Goal: Task Accomplishment & Management: Manage account settings

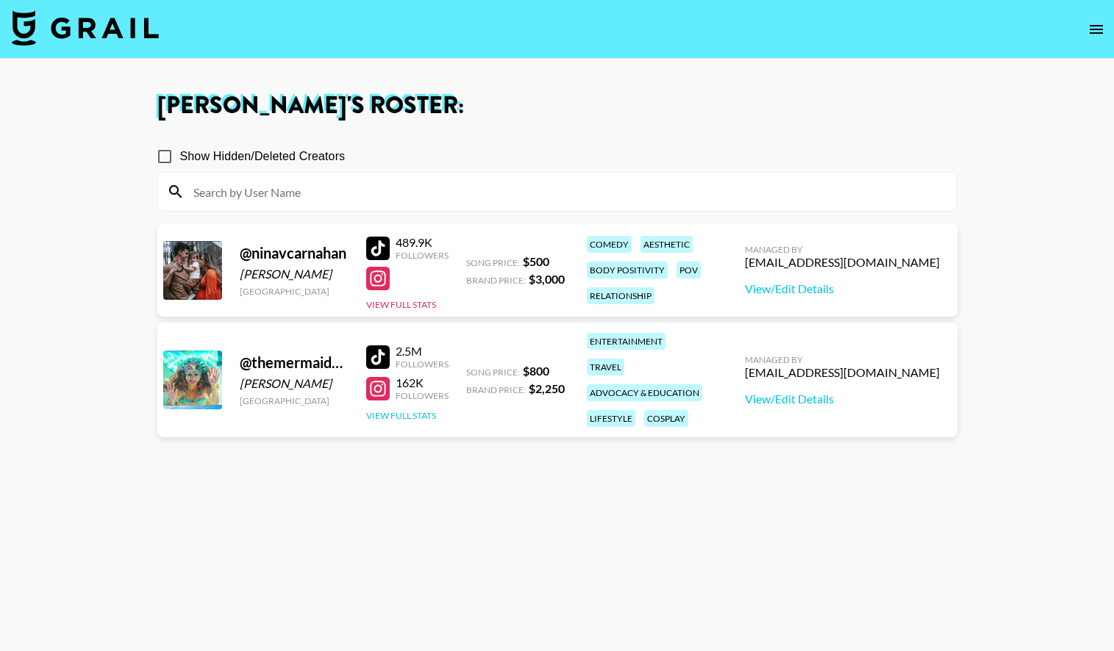
click at [404, 410] on button "View Full Stats" at bounding box center [401, 415] width 70 height 11
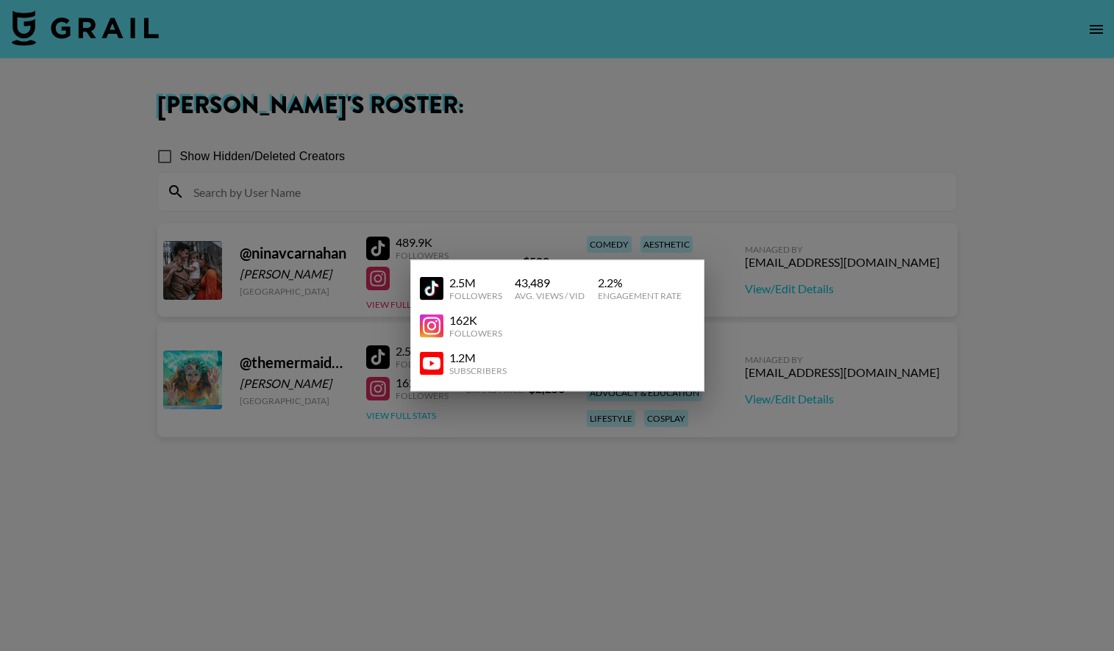
click at [404, 406] on div at bounding box center [557, 325] width 1114 height 651
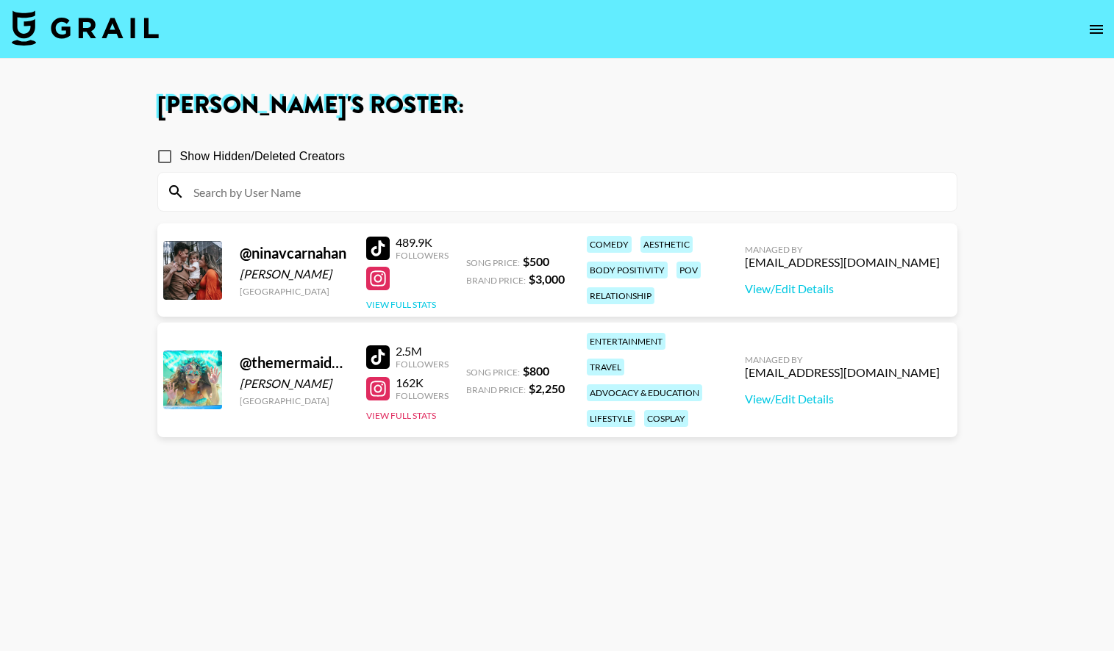
click at [414, 306] on button "View Full Stats" at bounding box center [401, 304] width 70 height 11
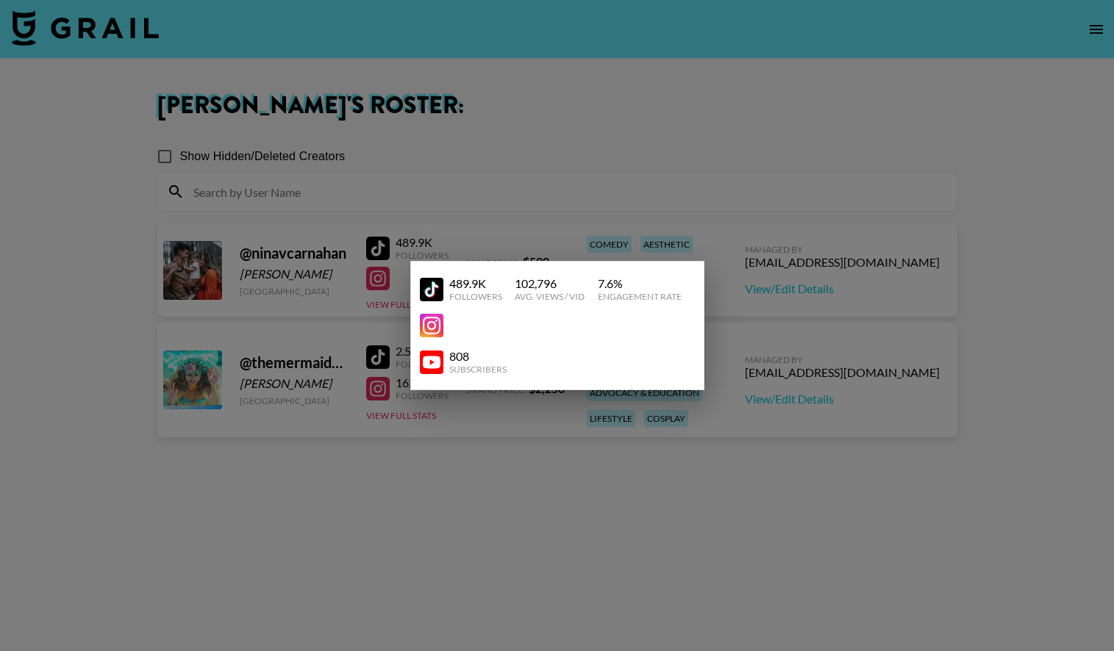
click at [390, 308] on div at bounding box center [557, 325] width 1114 height 651
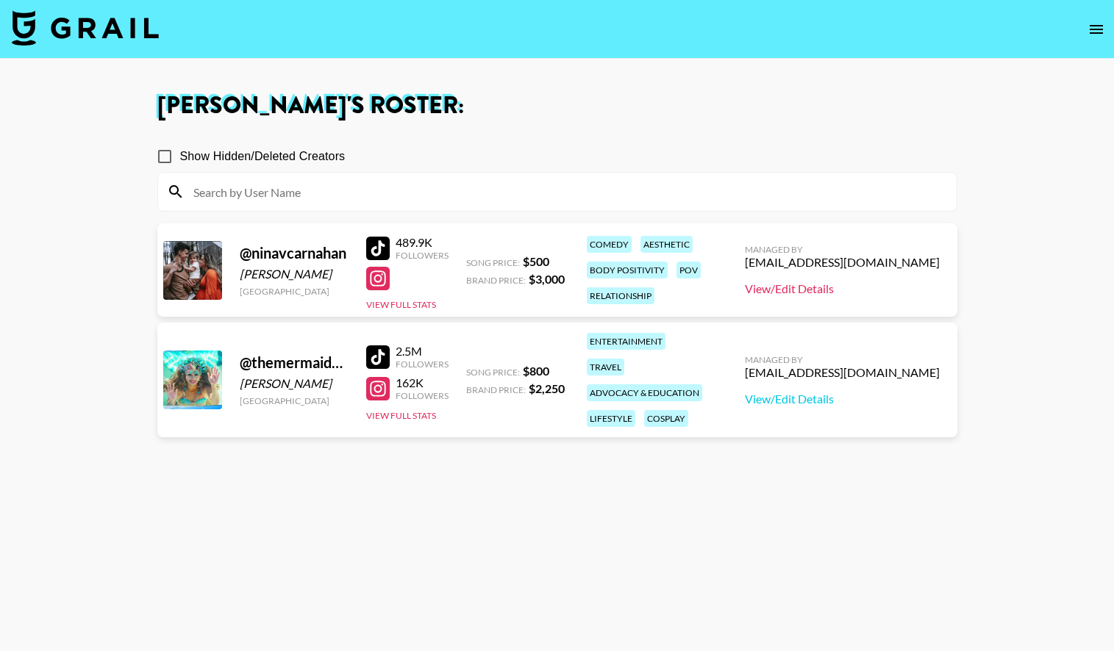
click at [829, 290] on link "View/Edit Details" at bounding box center [842, 289] width 195 height 15
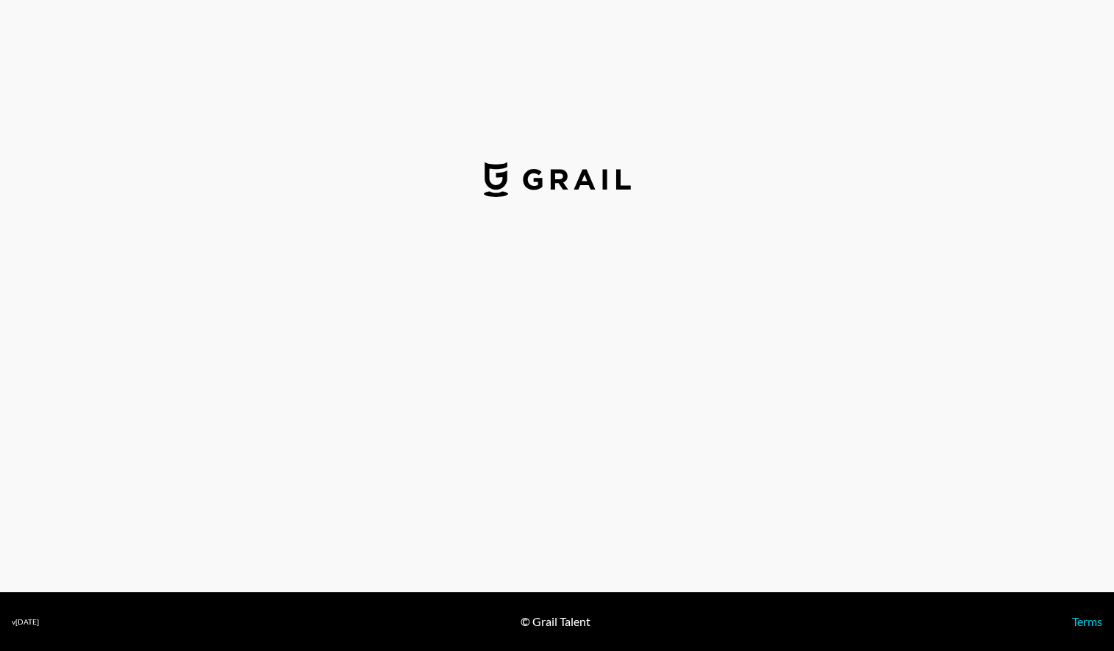
select select "USD"
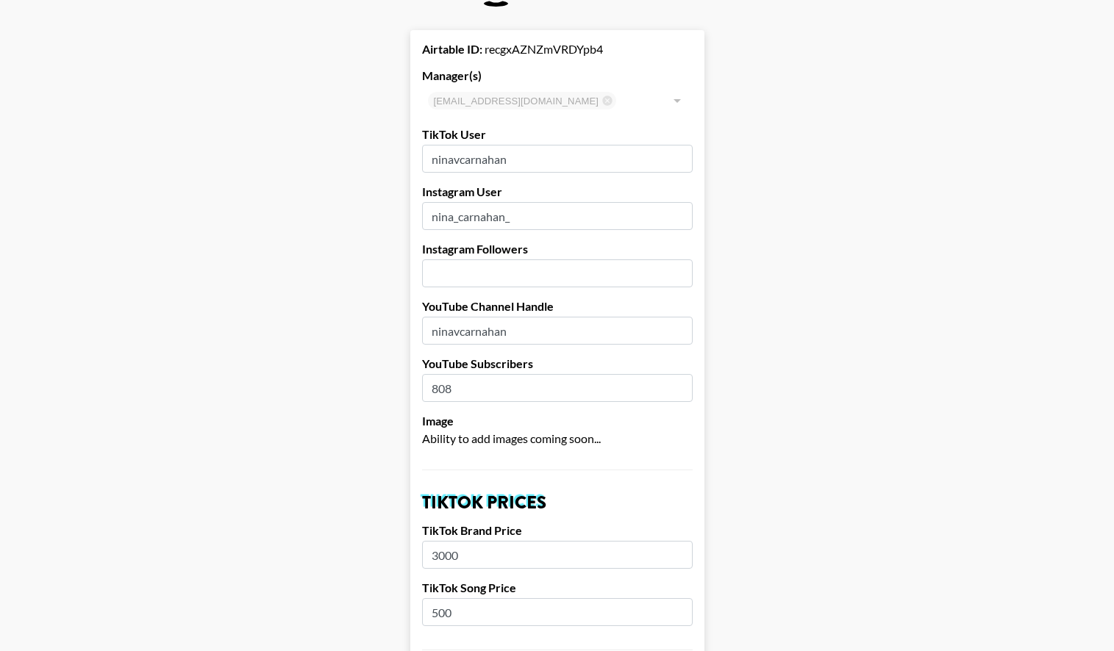
scroll to position [28, 0]
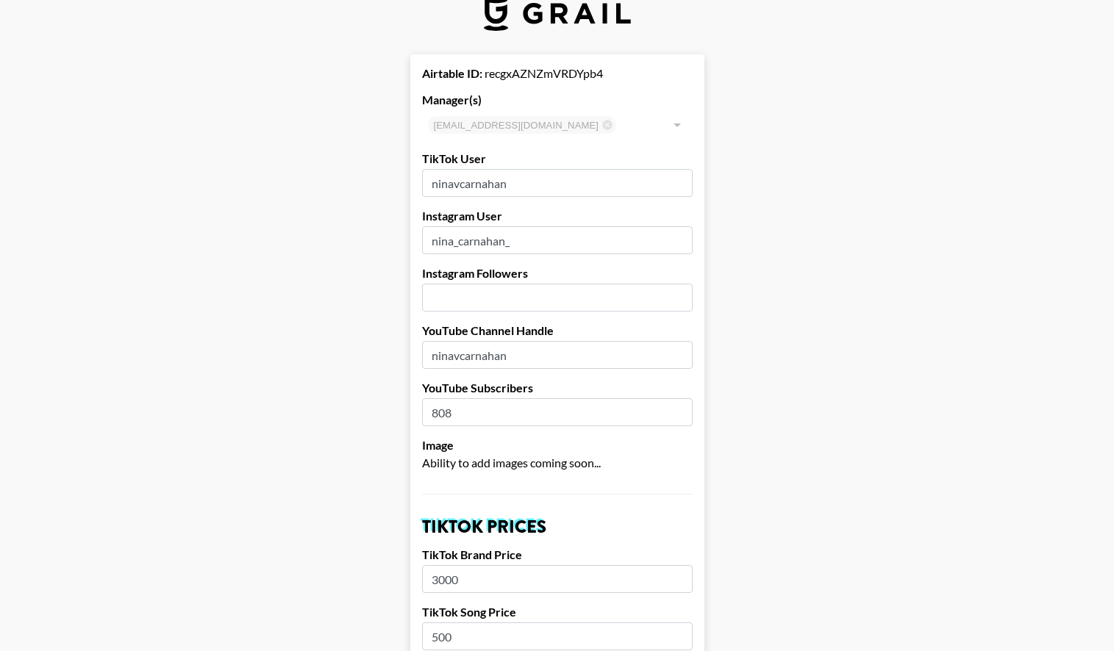
click at [517, 289] on input "number" at bounding box center [557, 298] width 271 height 28
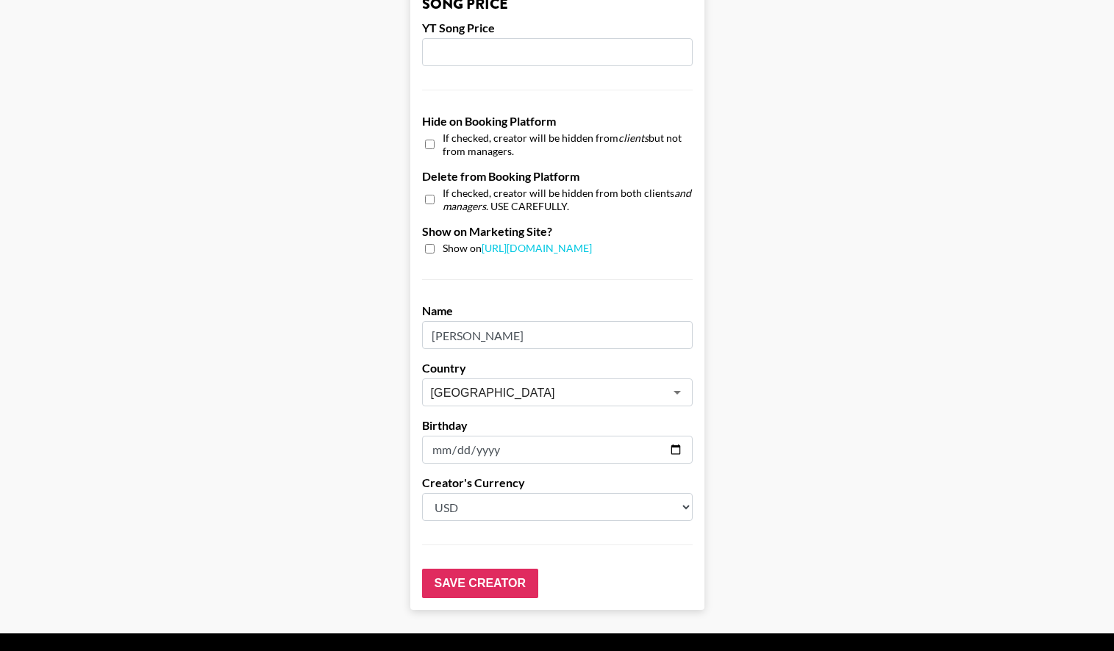
scroll to position [1343, 0]
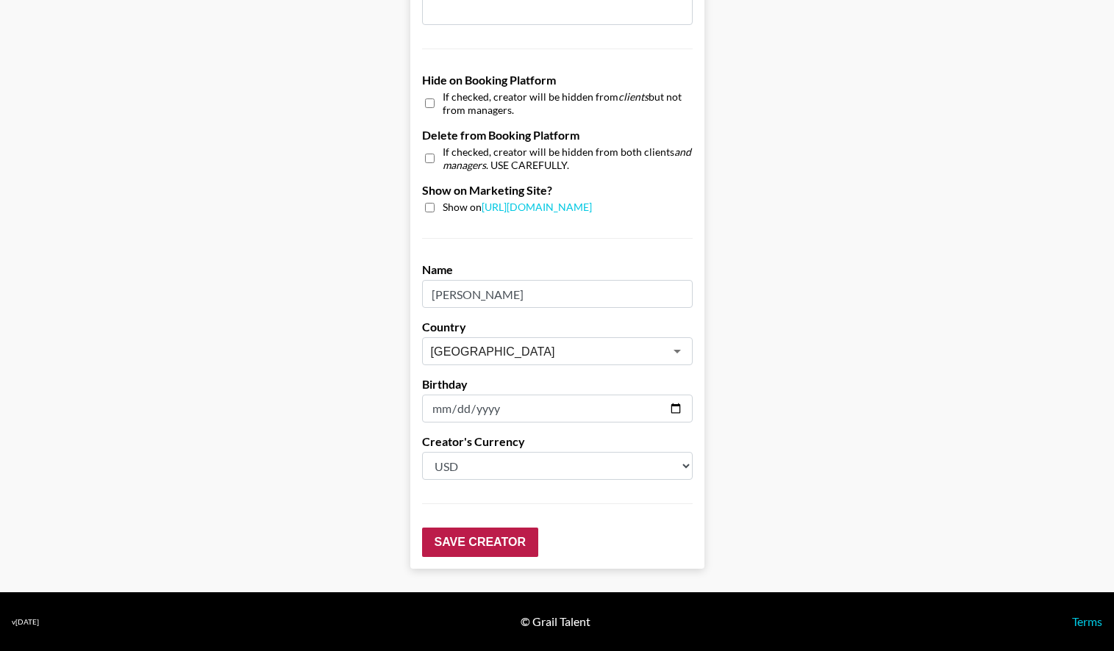
type input "15200"
click at [471, 538] on input "Save Creator" at bounding box center [480, 542] width 116 height 29
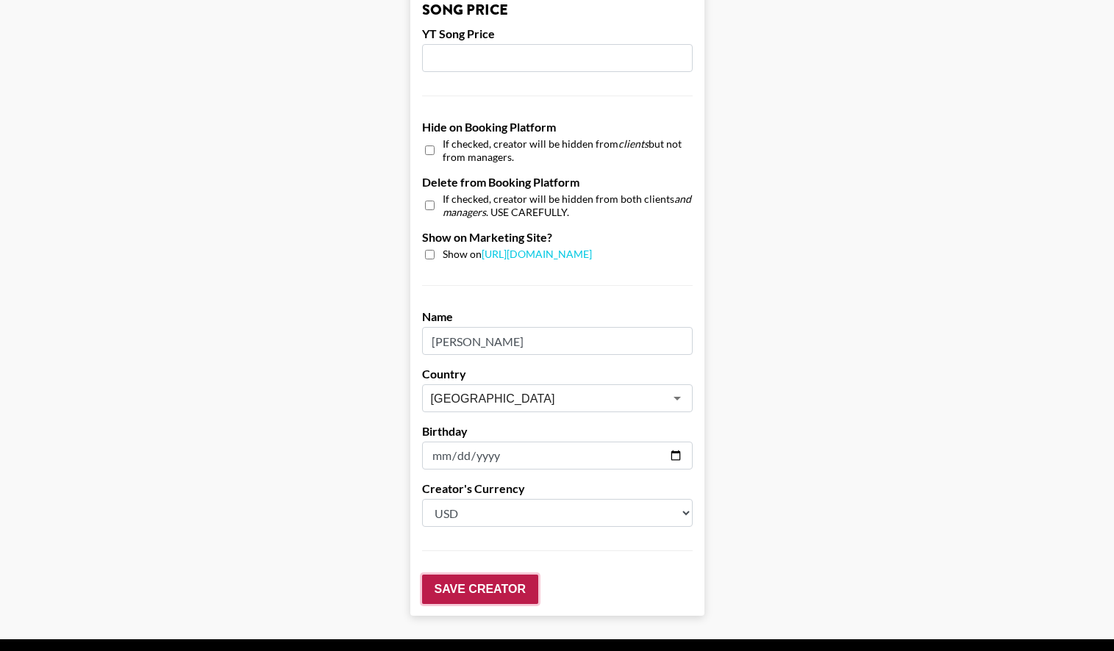
scroll to position [1390, 0]
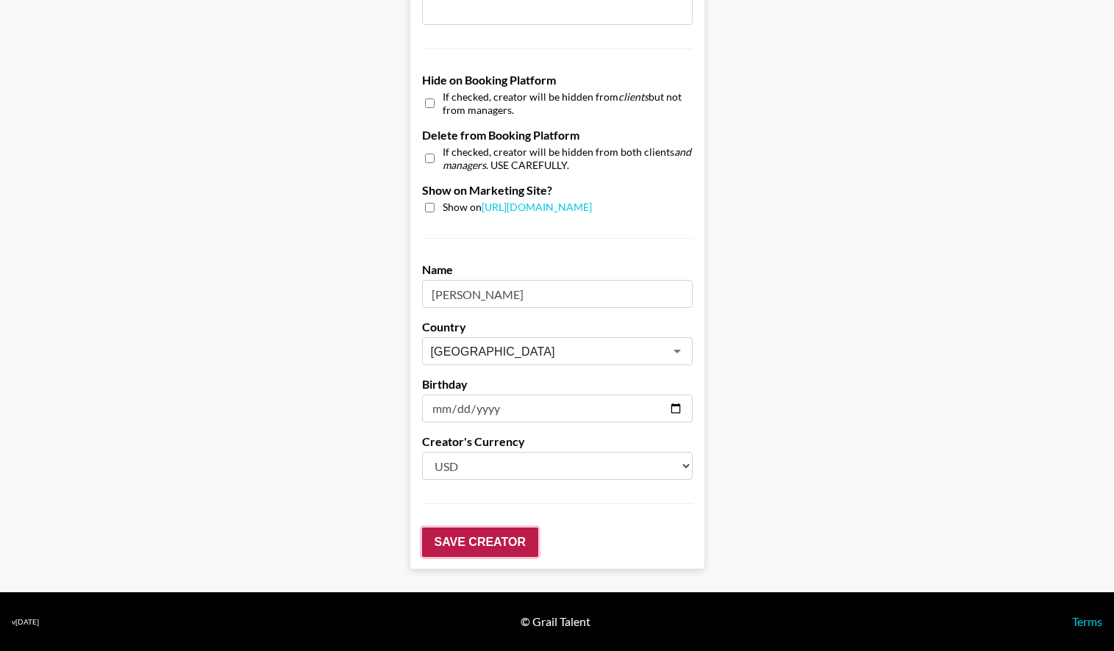
click at [477, 545] on input "Save Creator" at bounding box center [480, 542] width 116 height 29
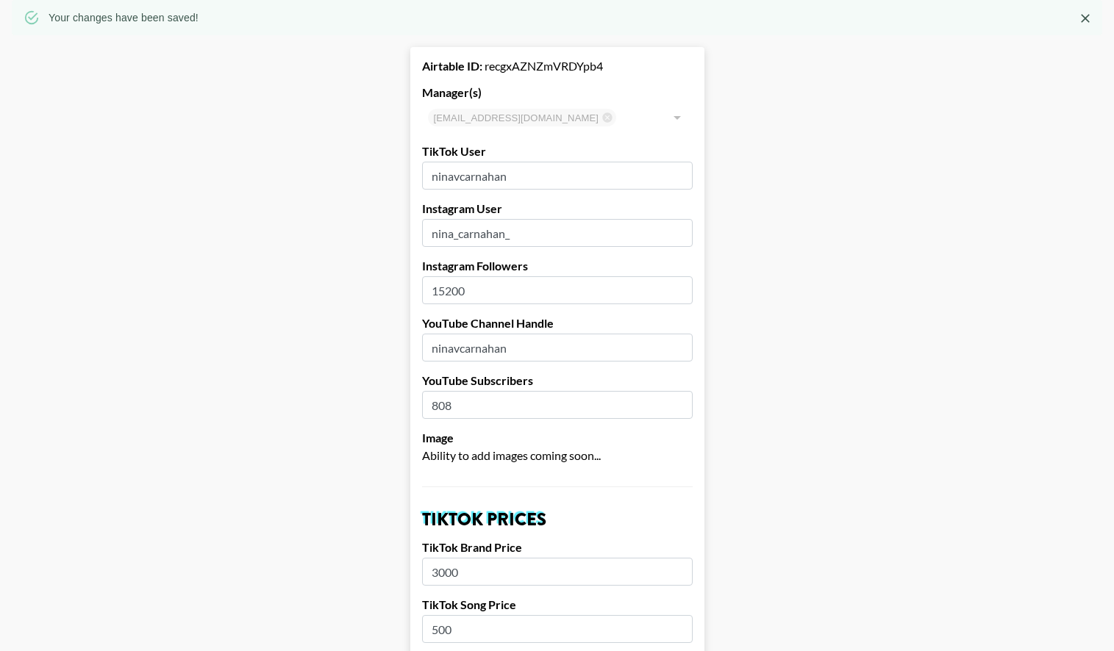
scroll to position [0, 0]
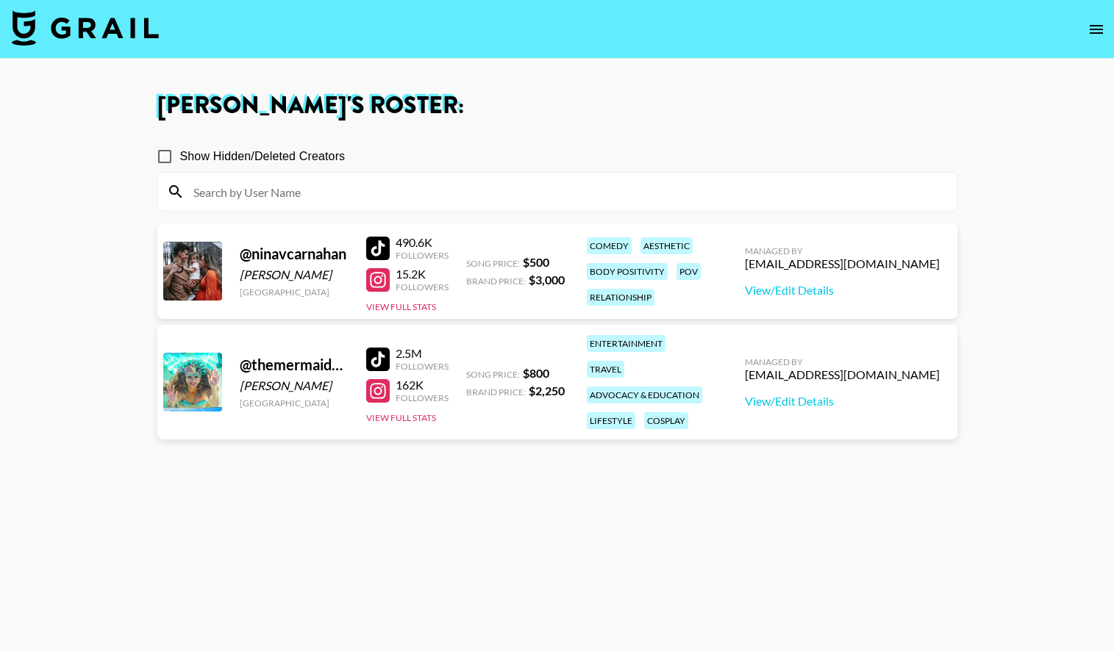
click at [413, 73] on main "Brittany Azmoudeh 's Roster: Show Hidden/Deleted Creators @ ninavcarnahan Nina …" at bounding box center [557, 379] width 1114 height 640
